Goal: Information Seeking & Learning: Learn about a topic

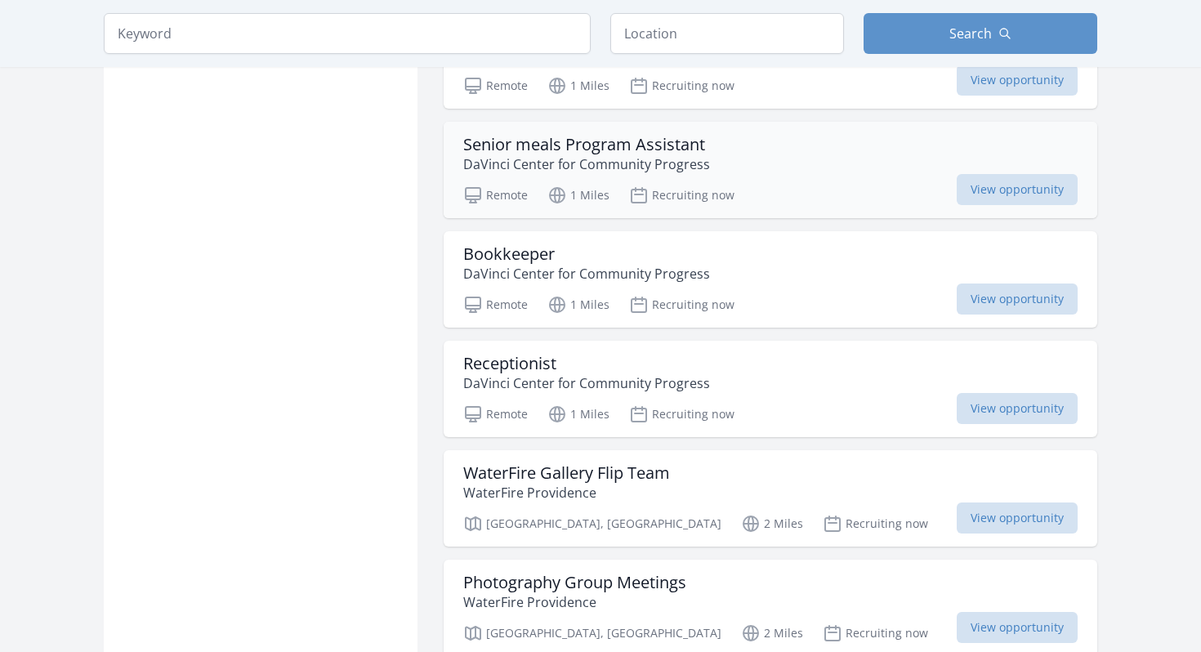
scroll to position [1608, 0]
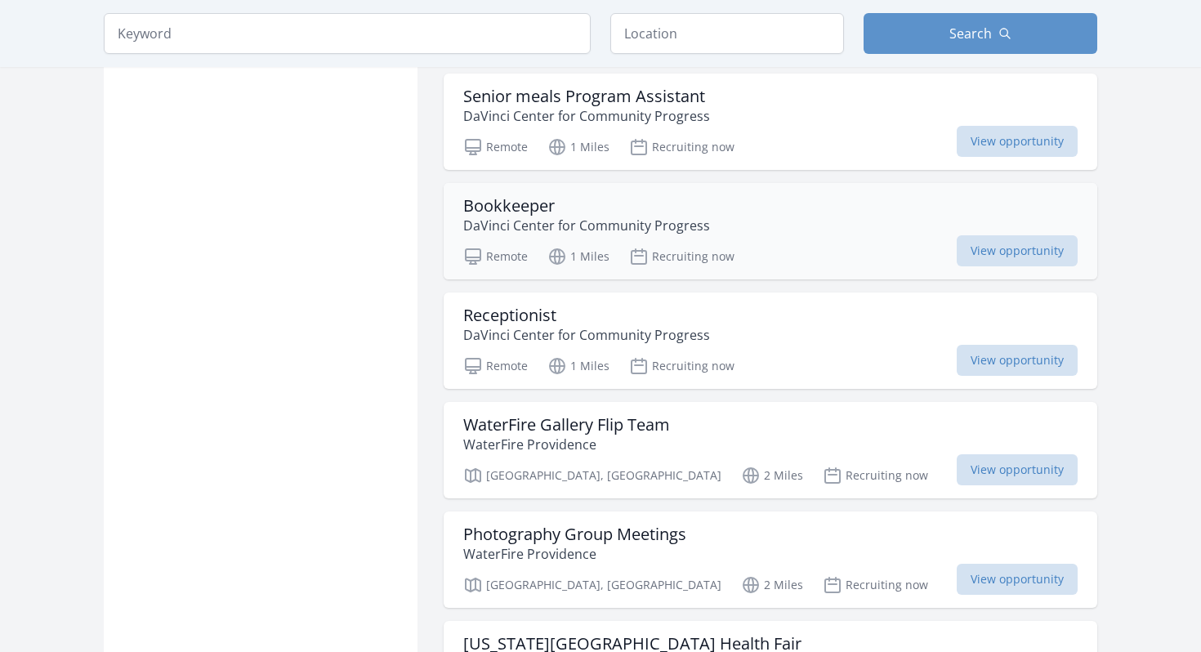
click at [726, 222] on div "Bookkeeper [GEOGRAPHIC_DATA] for Community Progress" at bounding box center [770, 215] width 614 height 39
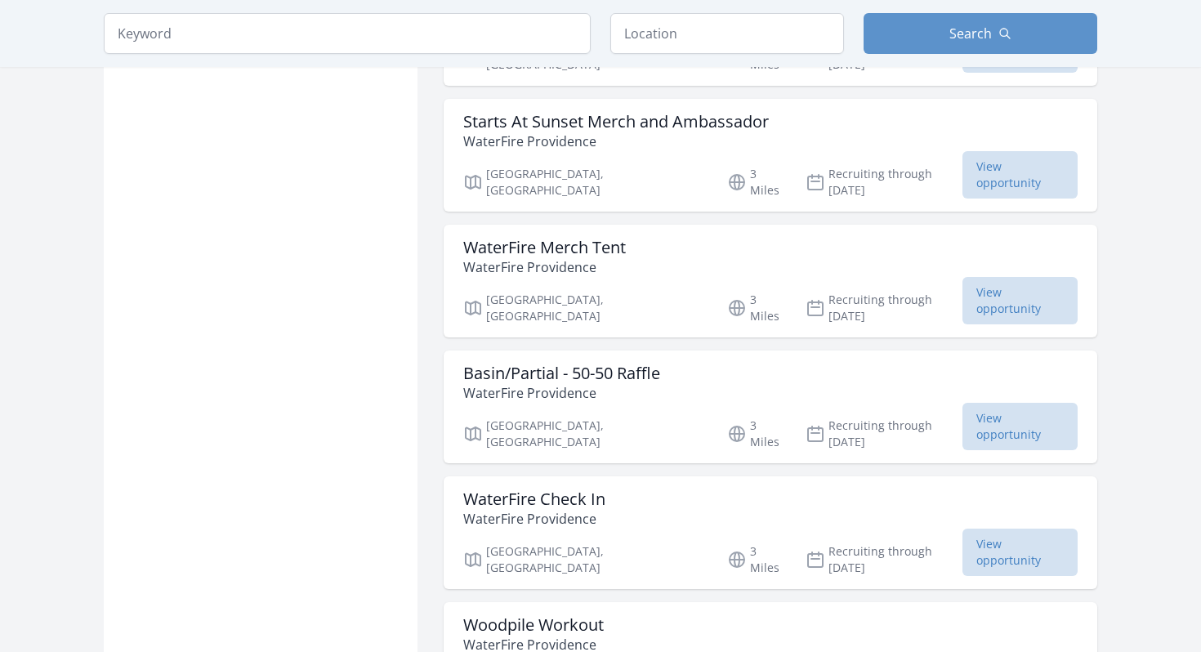
scroll to position [1927, 0]
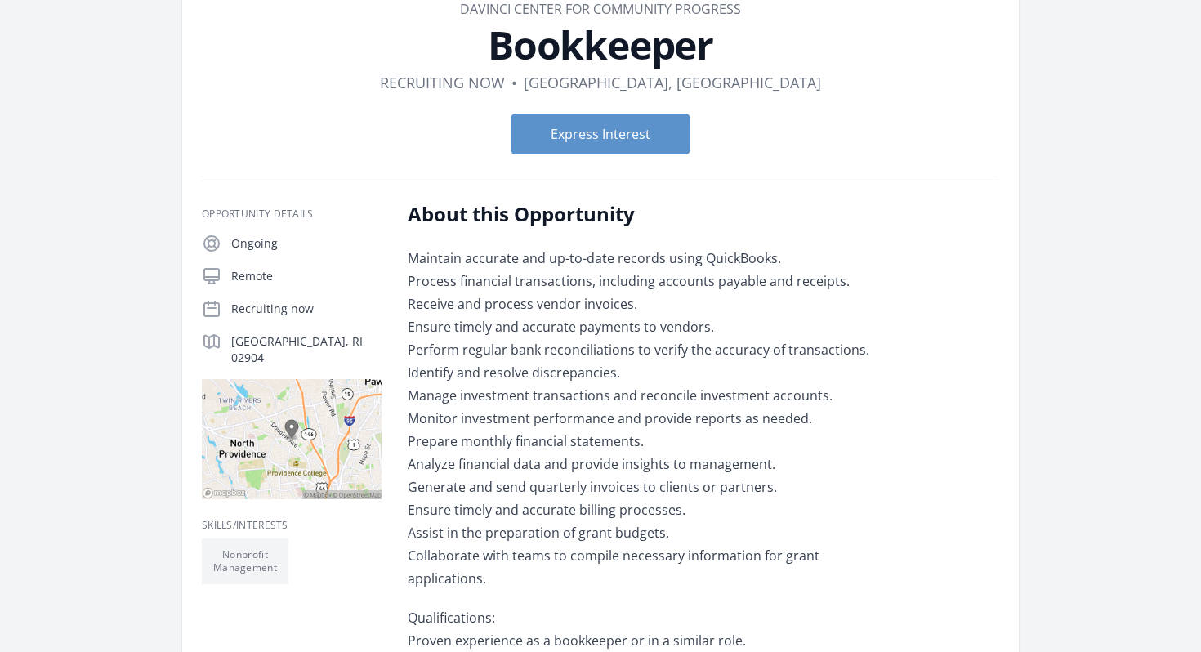
scroll to position [162, 0]
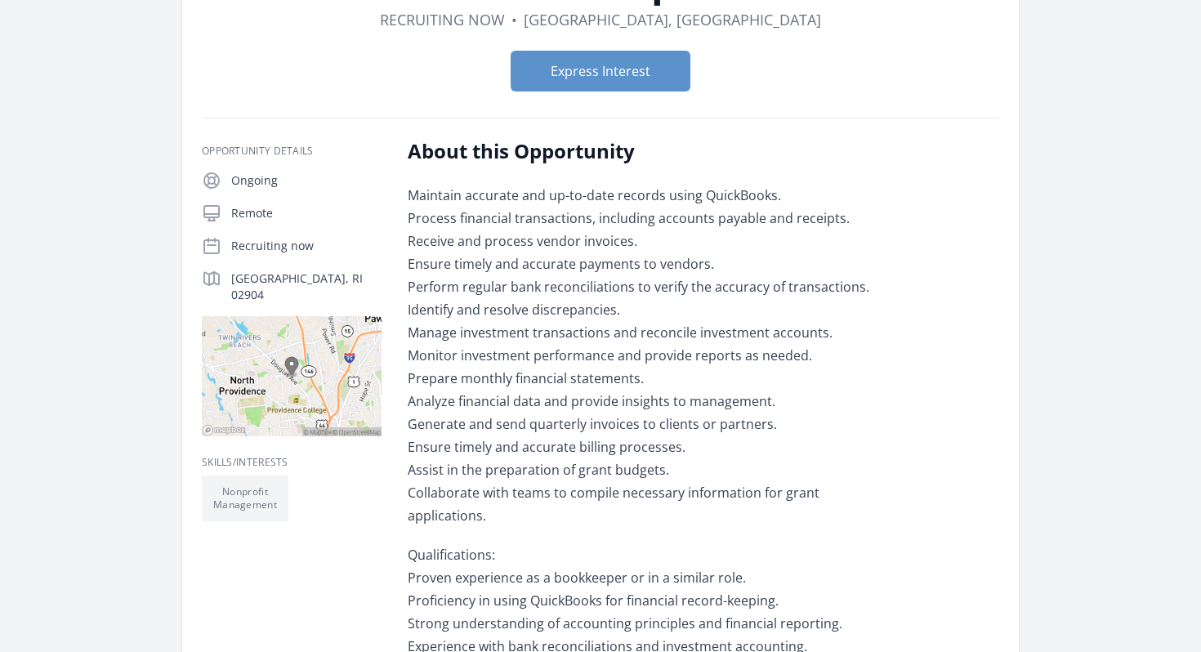
click at [560, 257] on p "Maintain accurate and up-to-date records using QuickBooks. Process financial tr…" at bounding box center [647, 355] width 478 height 343
click at [511, 212] on p "Maintain accurate and up-to-date records using QuickBooks. Process financial tr…" at bounding box center [647, 355] width 478 height 343
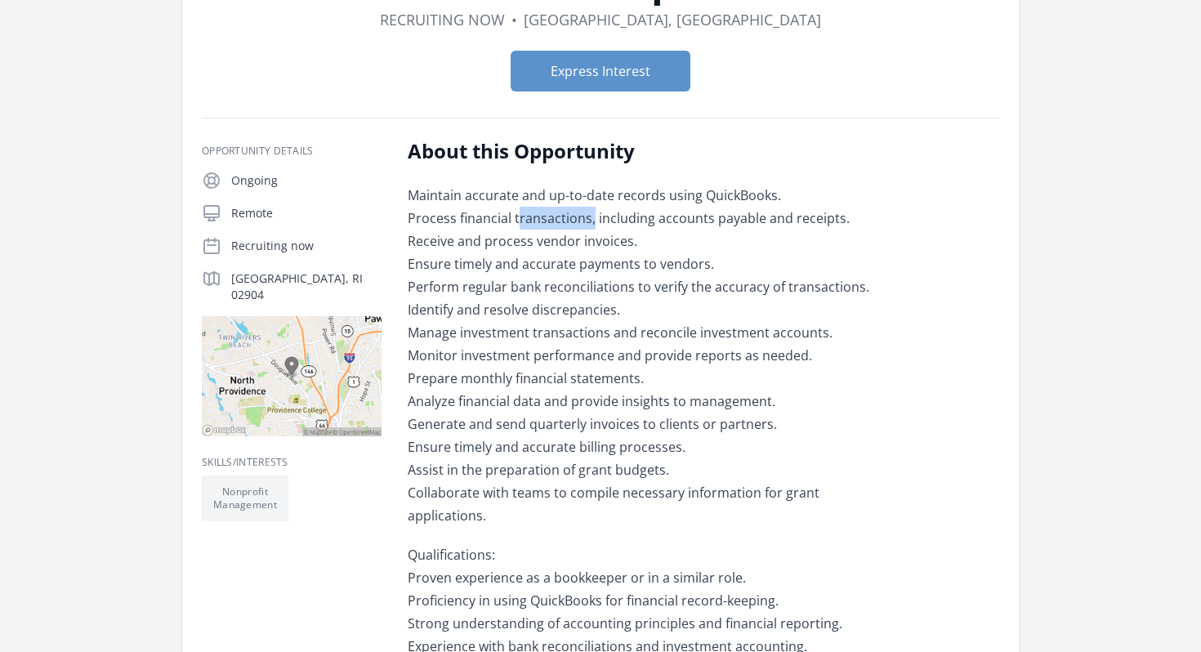
click at [511, 212] on p "Maintain accurate and up-to-date records using QuickBooks. Process financial tr…" at bounding box center [647, 355] width 478 height 343
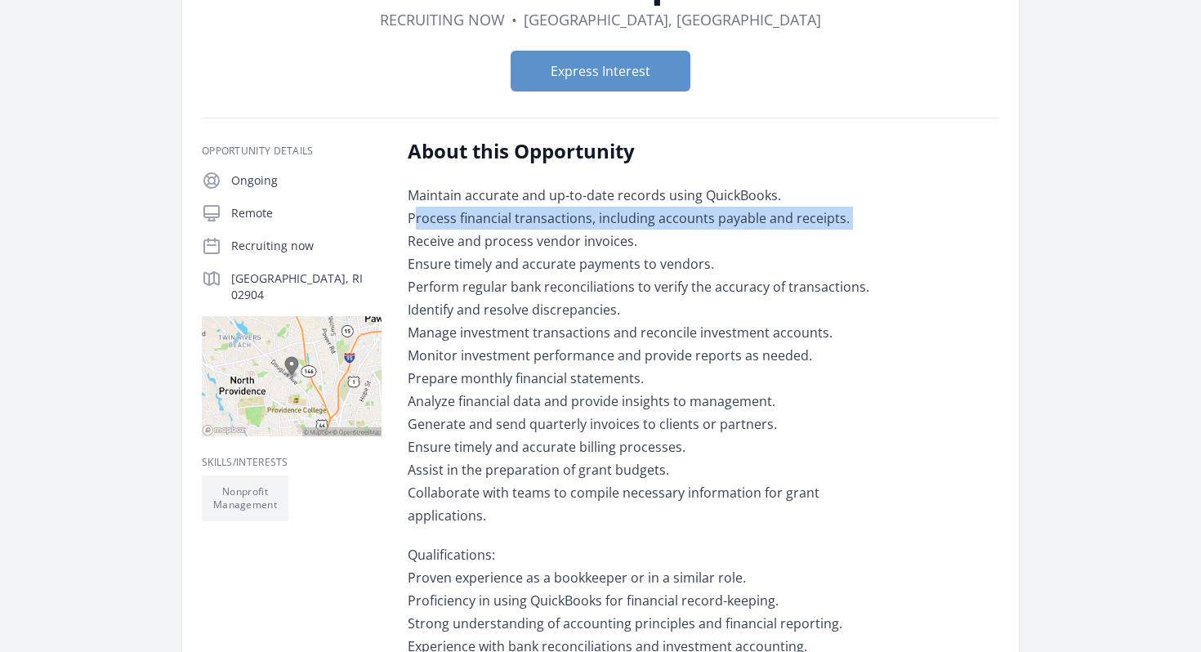
click at [479, 200] on p "Maintain accurate and up-to-date records using QuickBooks. Process financial tr…" at bounding box center [647, 355] width 478 height 343
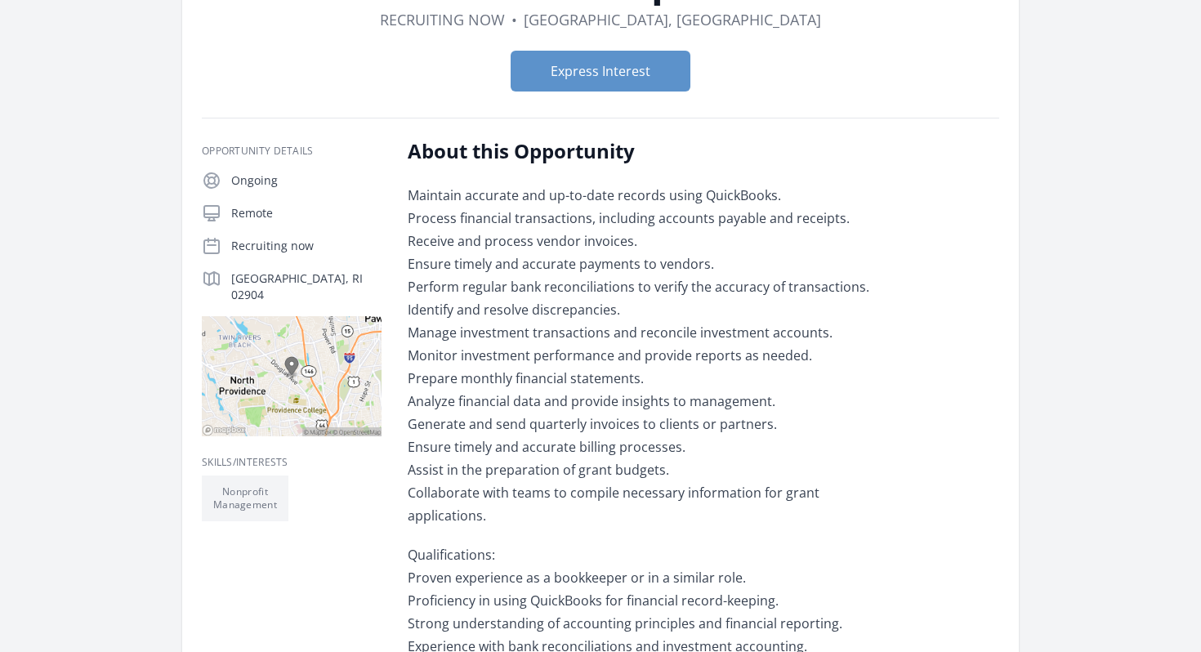
click at [479, 200] on p "Maintain accurate and up-to-date records using QuickBooks. Process financial tr…" at bounding box center [647, 355] width 478 height 343
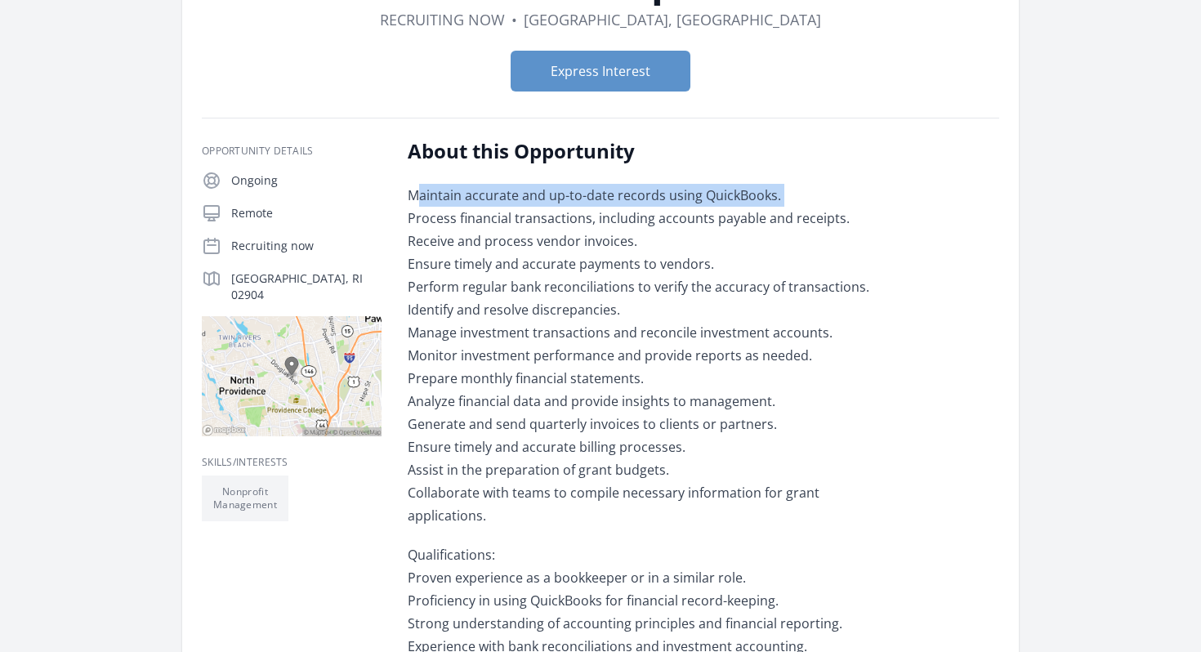
click at [459, 211] on p "Maintain accurate and up-to-date records using QuickBooks. Process financial tr…" at bounding box center [647, 355] width 478 height 343
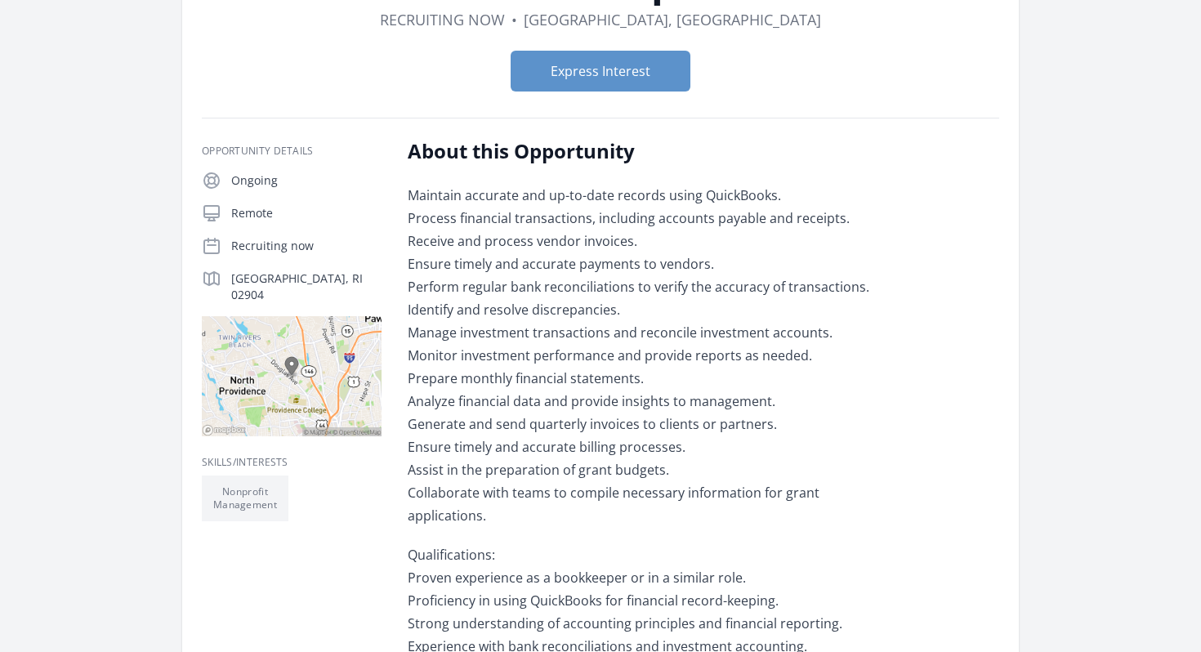
click at [459, 211] on p "Maintain accurate and up-to-date records using QuickBooks. Process financial tr…" at bounding box center [647, 355] width 478 height 343
click at [470, 248] on p "Maintain accurate and up-to-date records using QuickBooks. Process financial tr…" at bounding box center [647, 355] width 478 height 343
click at [476, 269] on p "Maintain accurate and up-to-date records using QuickBooks. Process financial tr…" at bounding box center [647, 355] width 478 height 343
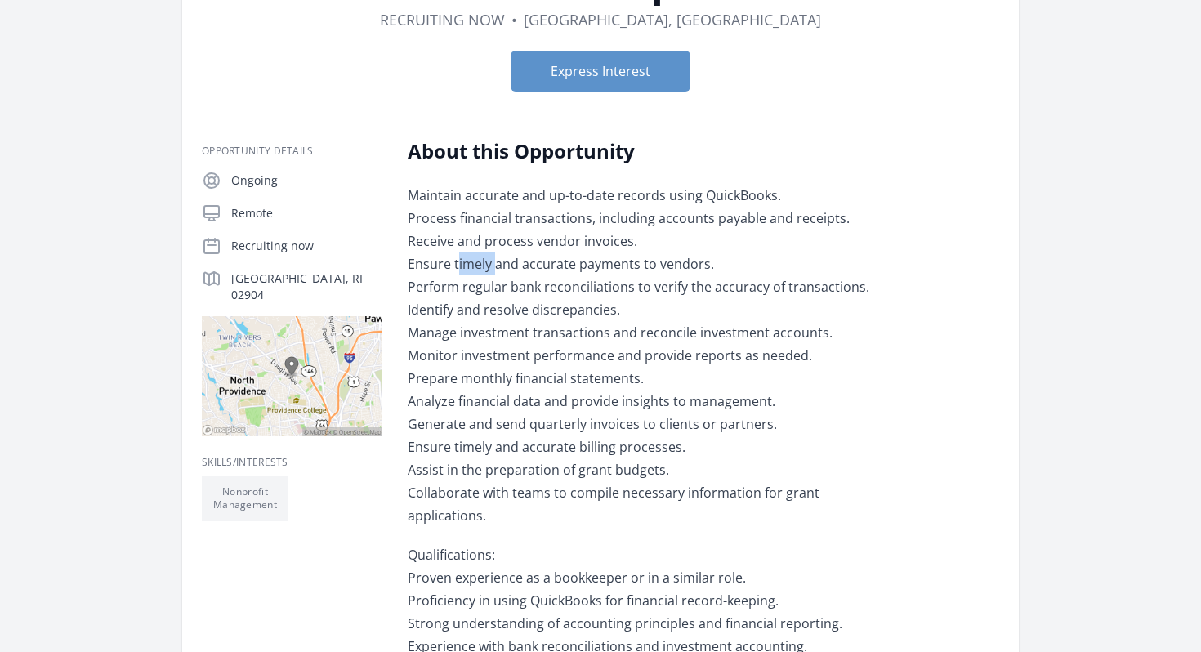
click at [476, 269] on p "Maintain accurate and up-to-date records using QuickBooks. Process financial tr…" at bounding box center [647, 355] width 478 height 343
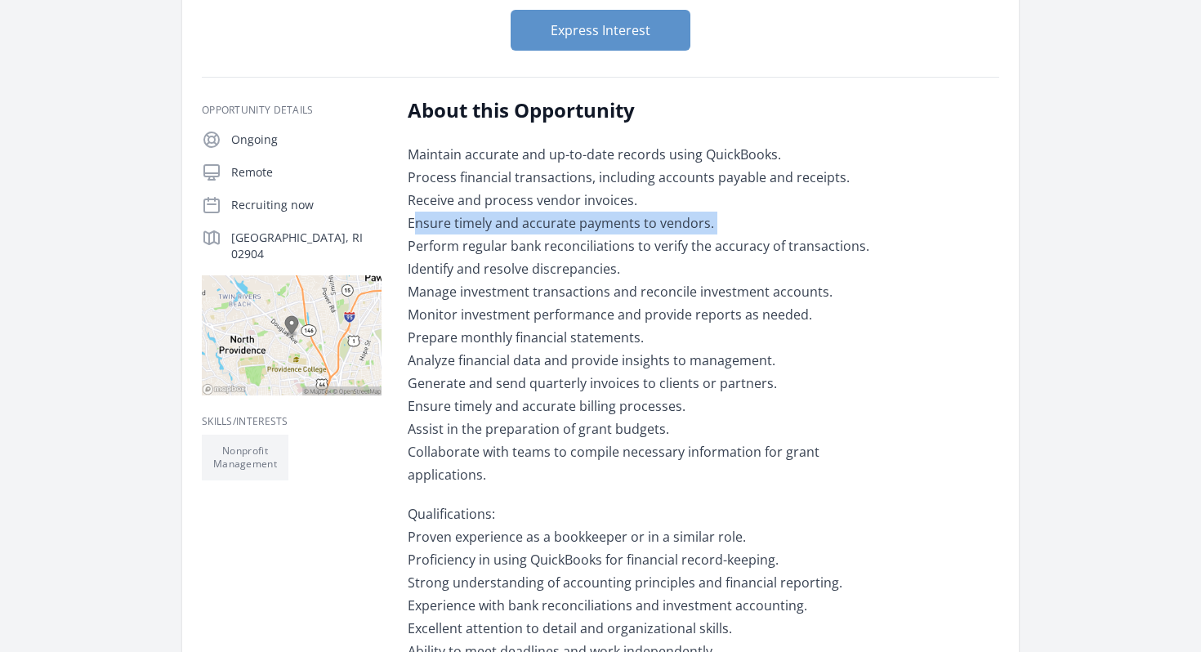
click at [476, 269] on p "Maintain accurate and up-to-date records using QuickBooks. Process financial tr…" at bounding box center [647, 314] width 478 height 343
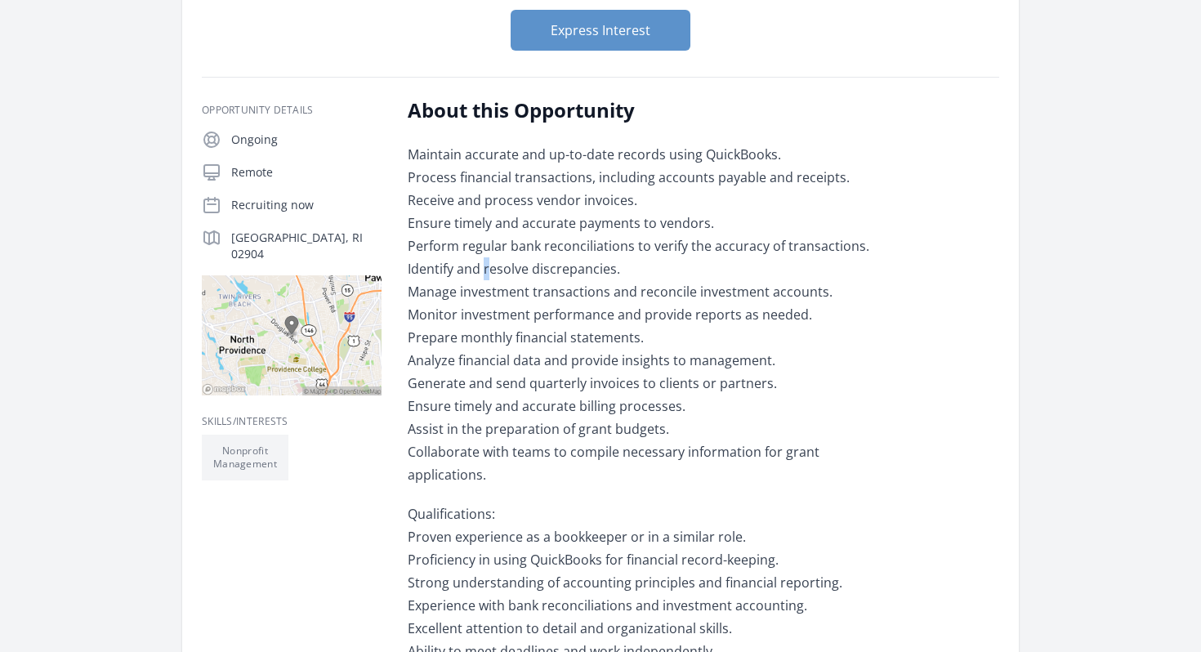
click at [476, 269] on p "Maintain accurate and up-to-date records using QuickBooks. Process financial tr…" at bounding box center [647, 314] width 478 height 343
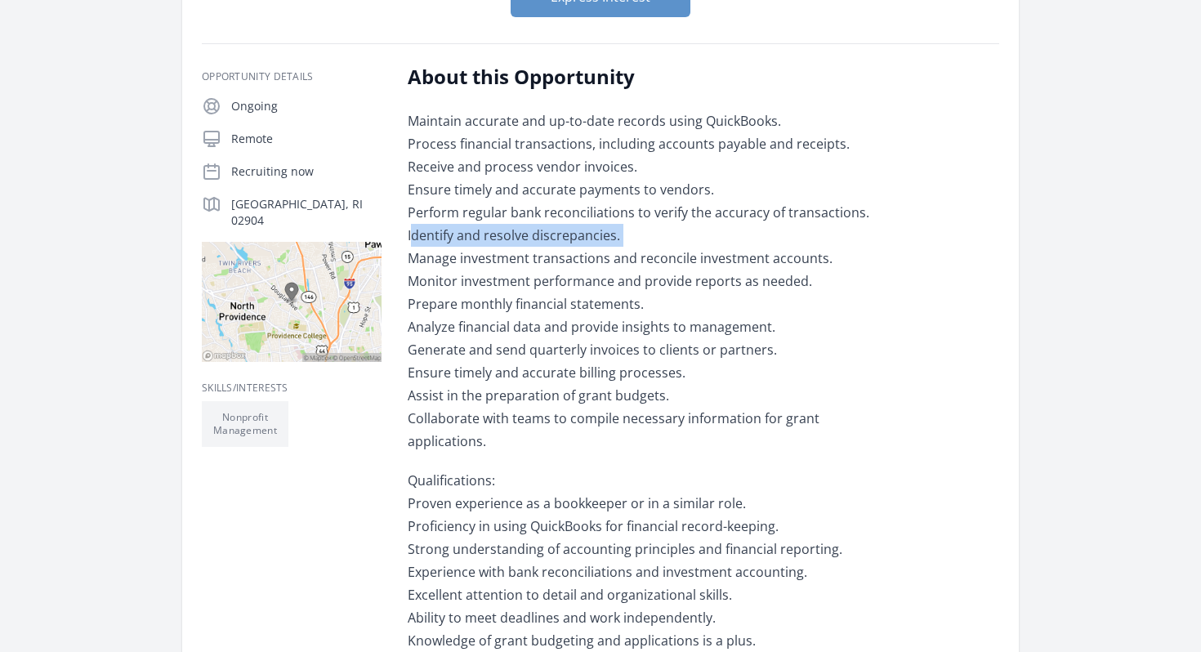
click at [476, 269] on p "Maintain accurate and up-to-date records using QuickBooks. Process financial tr…" at bounding box center [647, 280] width 478 height 343
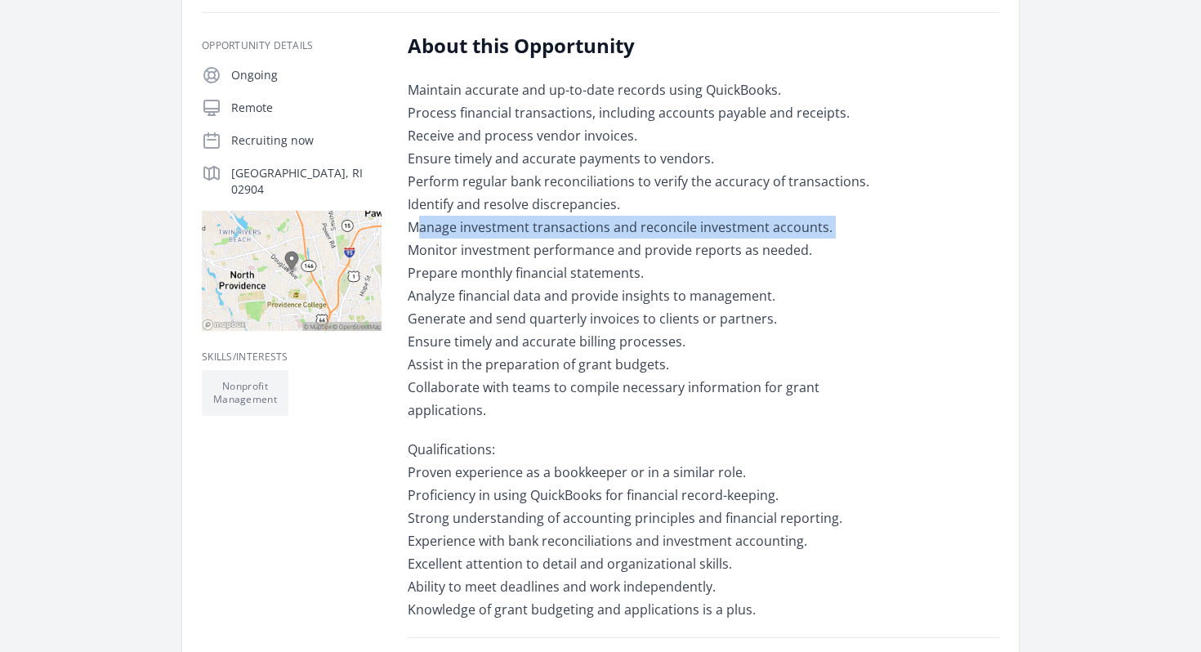
click at [476, 269] on p "Maintain accurate and up-to-date records using QuickBooks. Process financial tr…" at bounding box center [647, 249] width 478 height 343
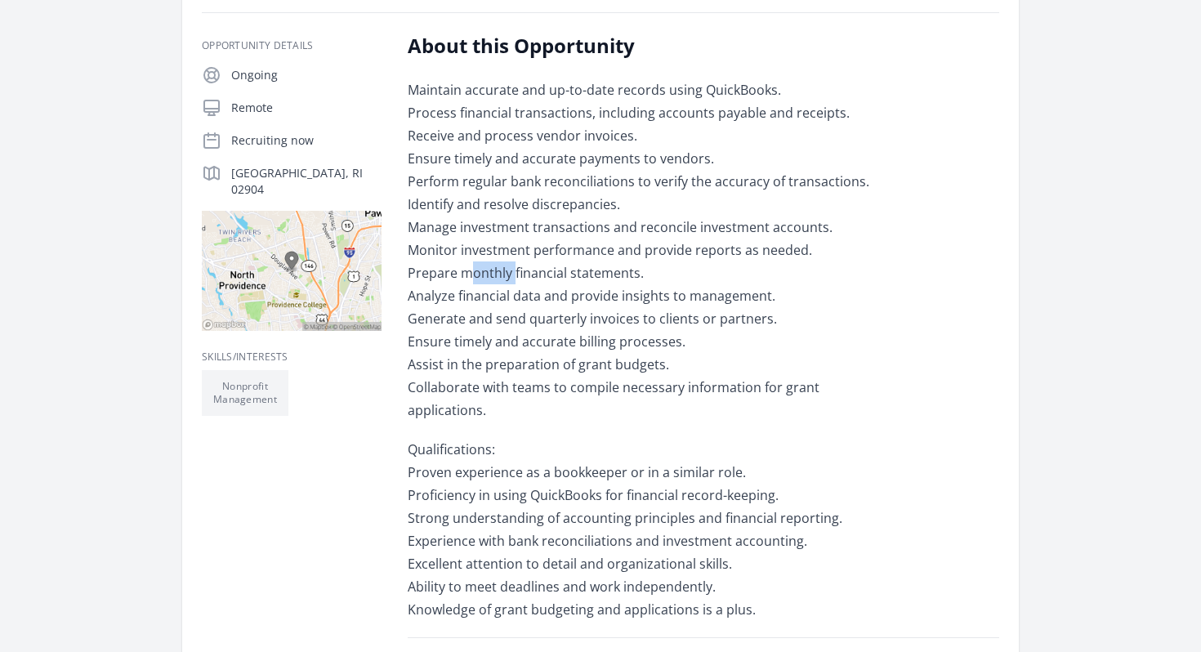
click at [476, 269] on p "Maintain accurate and up-to-date records using QuickBooks. Process financial tr…" at bounding box center [647, 249] width 478 height 343
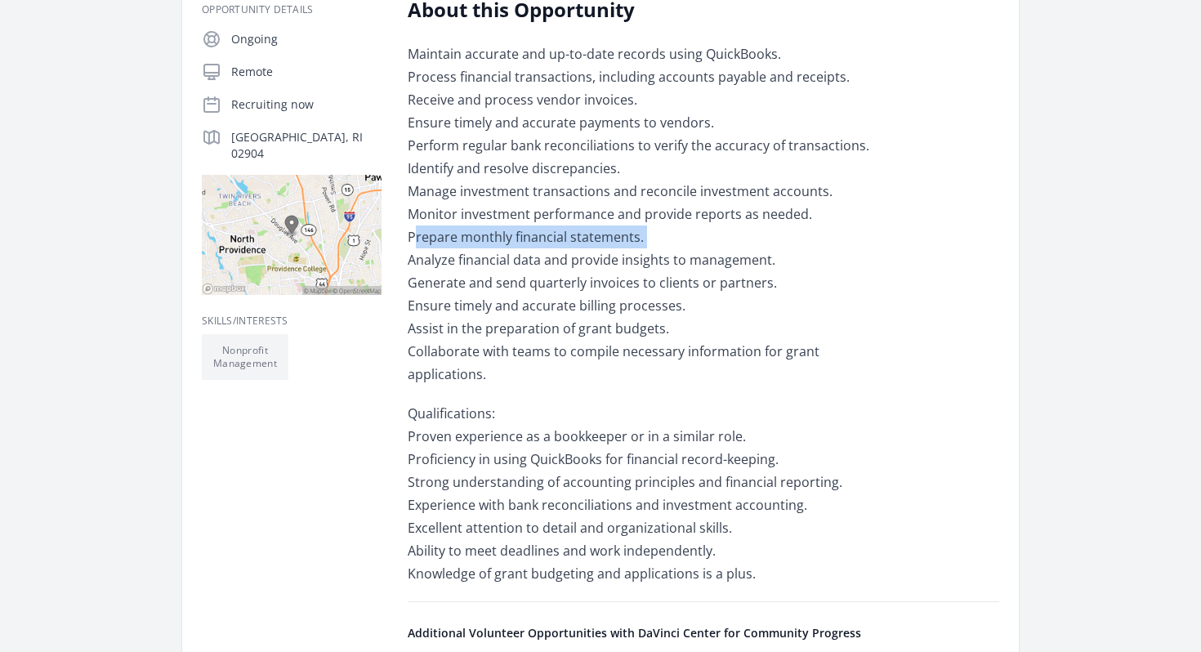
scroll to position [305, 0]
